Goal: Check status: Check status

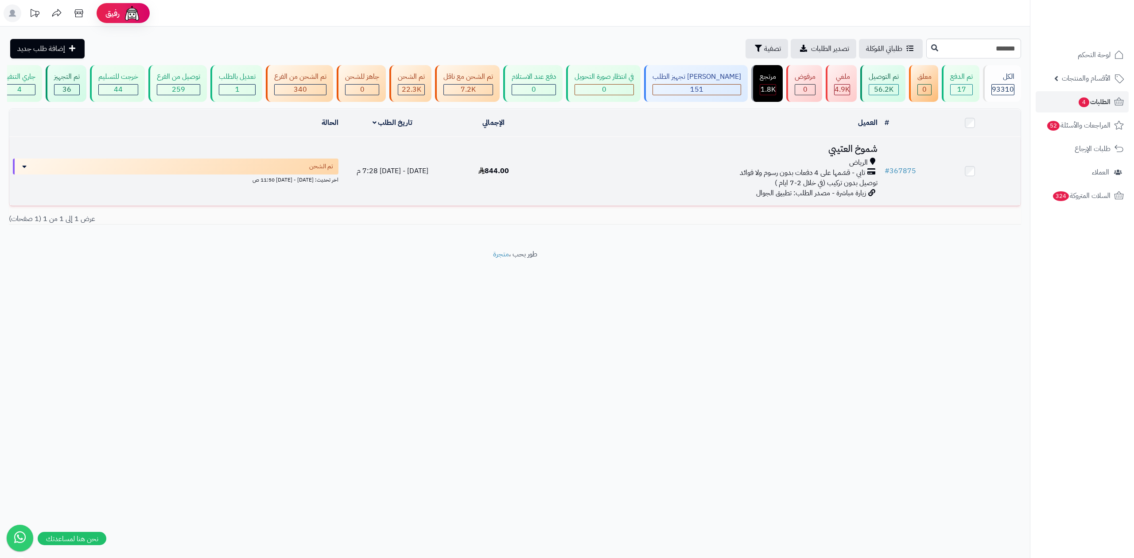
click at [805, 164] on div "الرياض" at bounding box center [711, 163] width 329 height 10
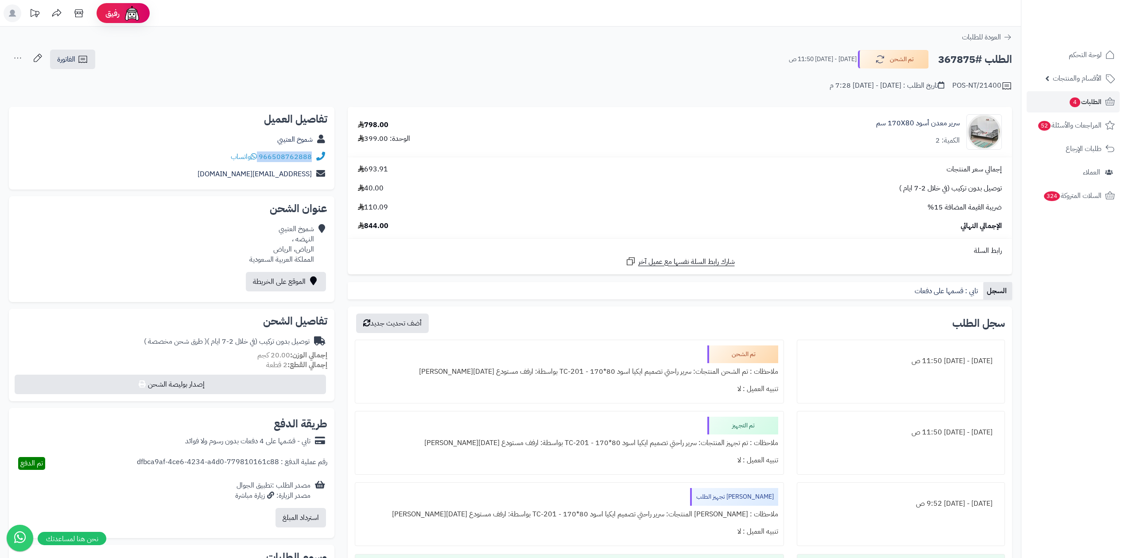
drag, startPoint x: 259, startPoint y: 156, endPoint x: 314, endPoint y: 155, distance: 54.5
click at [314, 155] on div "966508762888 واتساب" at bounding box center [171, 156] width 311 height 17
copy div "966508762888"
click at [1065, 97] on link "الطلبات 4" at bounding box center [1072, 101] width 93 height 21
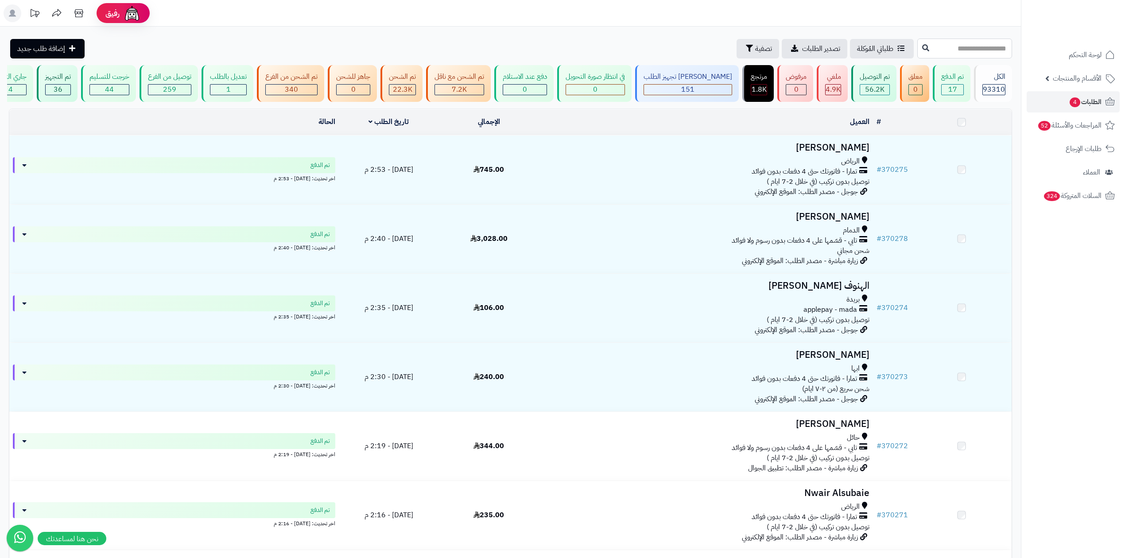
drag, startPoint x: 0, startPoint y: 0, endPoint x: 943, endPoint y: 55, distance: 944.3
click at [943, 55] on input "text" at bounding box center [964, 49] width 95 height 20
paste input "******"
type input "******"
click at [922, 49] on icon at bounding box center [925, 47] width 7 height 7
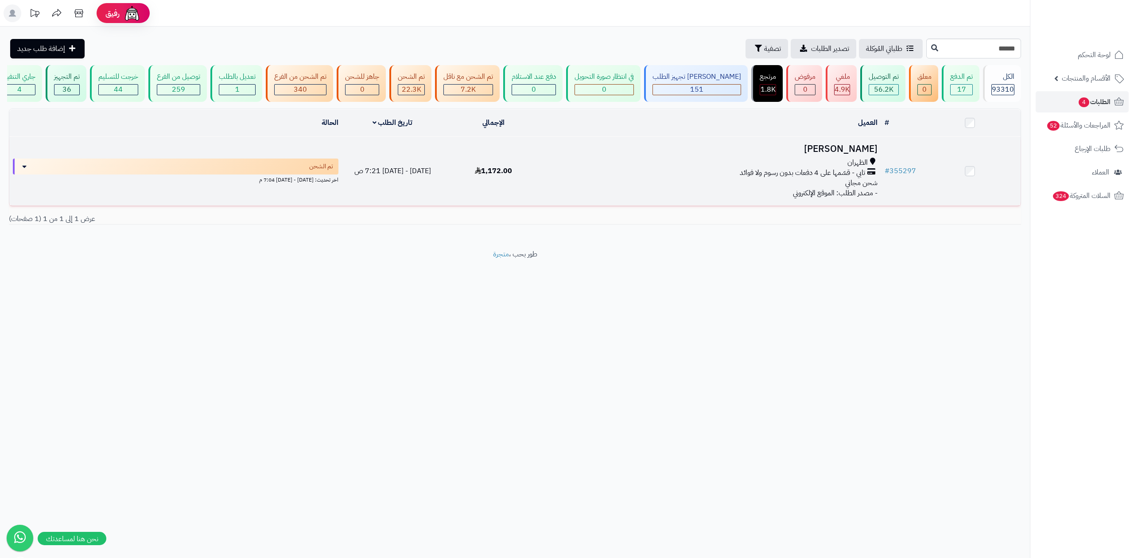
click at [833, 165] on div "الظهران" at bounding box center [711, 163] width 329 height 10
